Goal: Information Seeking & Learning: Learn about a topic

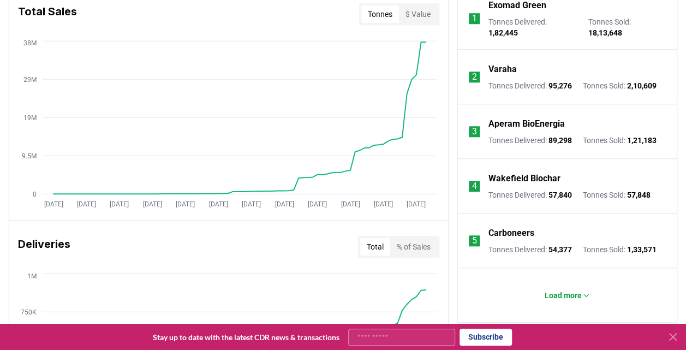
scroll to position [542, 0]
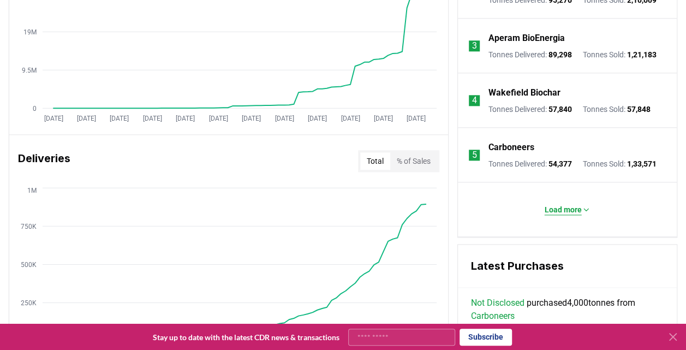
click at [565, 211] on p "Load more" at bounding box center [563, 209] width 37 height 11
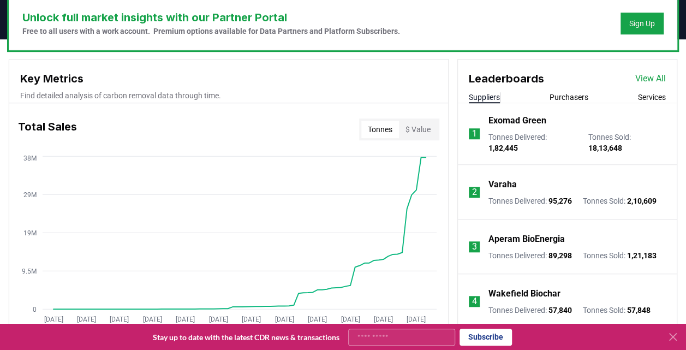
scroll to position [340, 0]
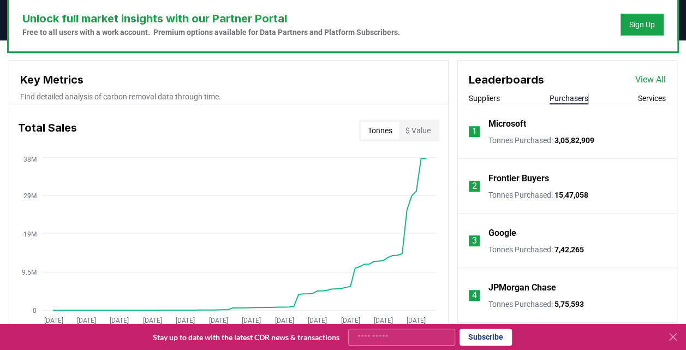
click at [573, 98] on button "Purchasers" at bounding box center [568, 98] width 39 height 11
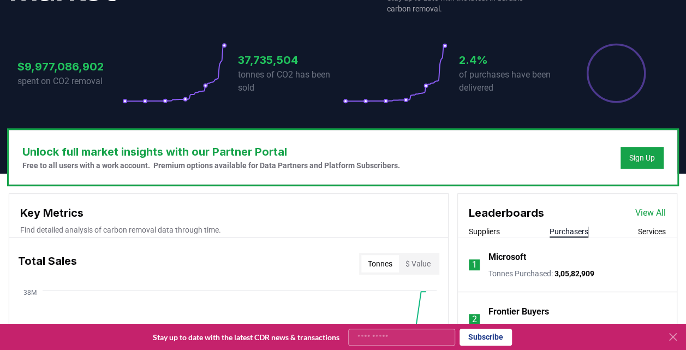
scroll to position [205, 0]
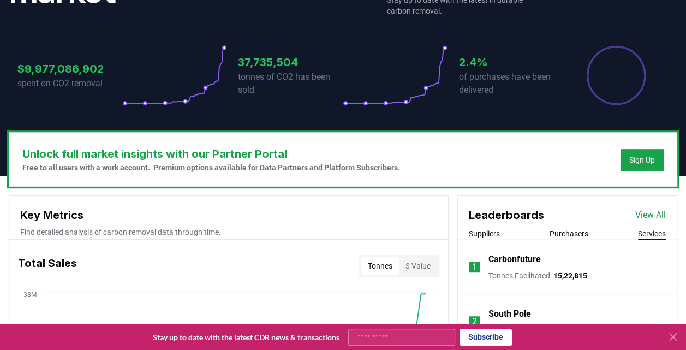
click at [656, 230] on button "Services" at bounding box center [652, 233] width 28 height 11
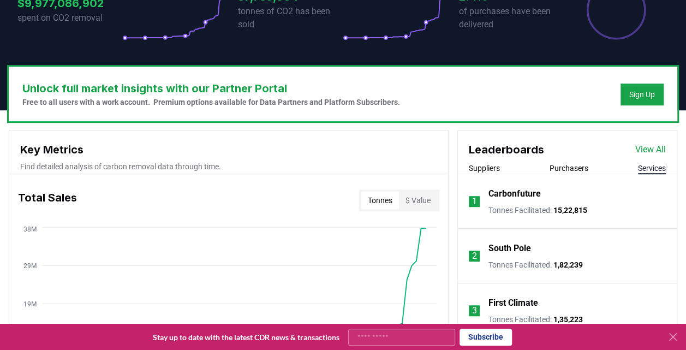
scroll to position [273, 0]
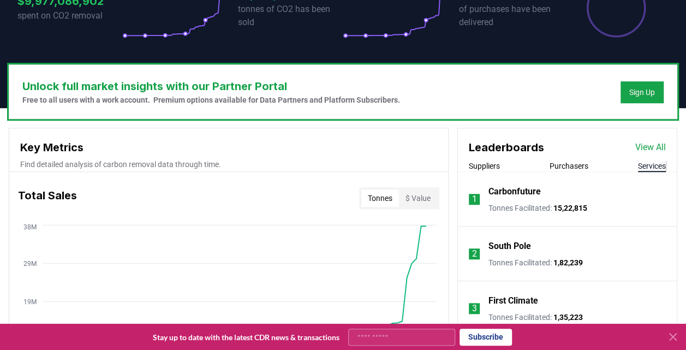
click at [489, 176] on li "1 Carbonfuture Tonnes Facilitated : 15,22,815" at bounding box center [567, 199] width 219 height 55
drag, startPoint x: 487, startPoint y: 174, endPoint x: 481, endPoint y: 163, distance: 12.5
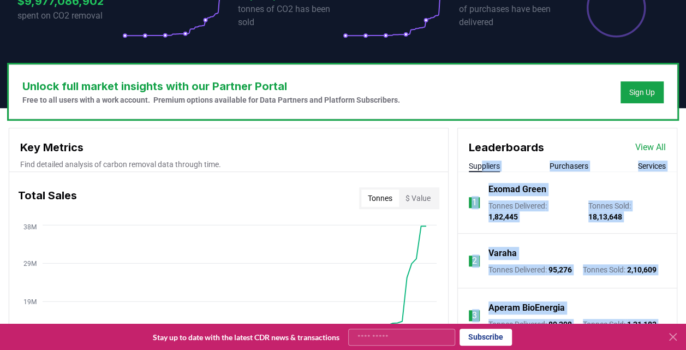
click at [481, 163] on button "Suppliers" at bounding box center [484, 165] width 31 height 11
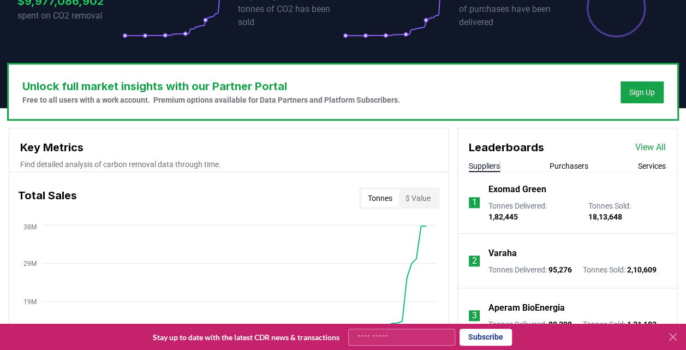
click at [551, 141] on div "Leaderboards View All" at bounding box center [567, 141] width 219 height 27
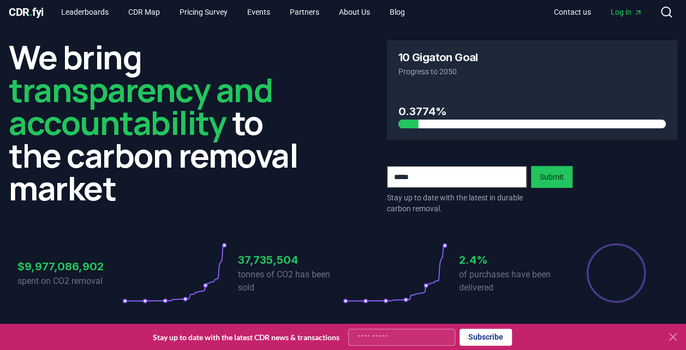
scroll to position [0, 0]
